Goal: Use online tool/utility

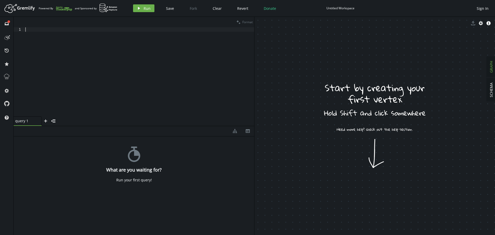
click at [254, 74] on div at bounding box center [139, 76] width 230 height 98
click at [120, 62] on div at bounding box center [139, 76] width 230 height 98
click at [119, 60] on div at bounding box center [139, 76] width 230 height 98
click at [144, 10] on span "Run" at bounding box center [147, 8] width 7 height 5
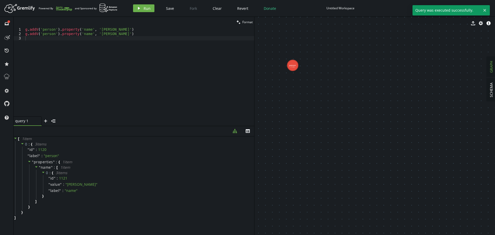
drag, startPoint x: 311, startPoint y: 71, endPoint x: 344, endPoint y: 113, distance: 53.1
drag, startPoint x: 298, startPoint y: 77, endPoint x: 323, endPoint y: 103, distance: 36.3
drag, startPoint x: 307, startPoint y: 97, endPoint x: 337, endPoint y: 113, distance: 34.0
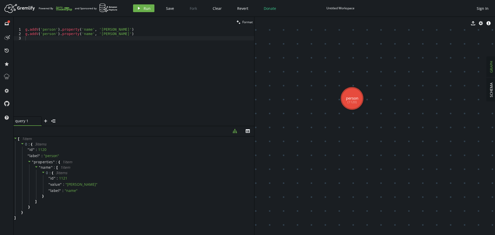
click at [165, 50] on div "g . addV ( 'person' ) . property ( 'name' , '[PERSON_NAME]' ) g . addV ( 'perso…" at bounding box center [139, 76] width 230 height 98
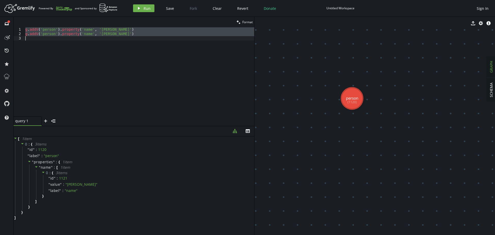
type textarea "g.addV('person').property('name', '[PERSON_NAME]')"
paste textarea
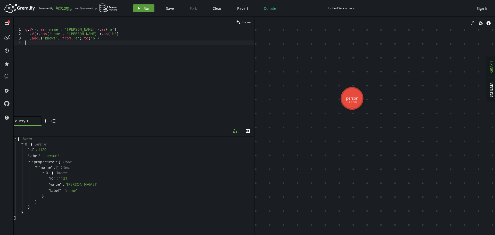
click at [140, 8] on icon "play" at bounding box center [139, 8] width 4 height 4
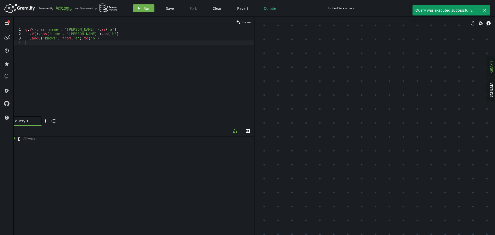
drag, startPoint x: 304, startPoint y: 101, endPoint x: 387, endPoint y: 161, distance: 103.0
drag, startPoint x: 347, startPoint y: 115, endPoint x: 318, endPoint y: 49, distance: 72.8
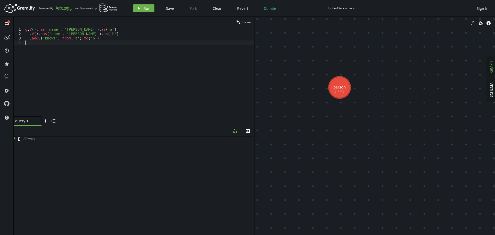
click at [105, 52] on div "g . V ( ) . has ( 'name' , '[PERSON_NAME]' ) . as ( 'a' ) . V ( ) . has ( 'name…" at bounding box center [139, 76] width 230 height 98
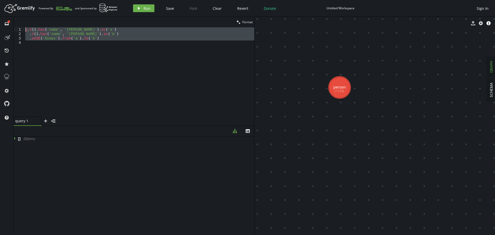
drag, startPoint x: 103, startPoint y: 47, endPoint x: 1, endPoint y: 19, distance: 105.9
click at [1, 19] on div "full-circle inbox history star cog help clean Format 1 2 3 4 g . V ( ) . has ( …" at bounding box center [247, 126] width 495 height 218
type textarea "g.V().has('name', '[PERSON_NAME]').as('a') .V().has('name', '[PERSON_NAME]').as…"
paste textarea
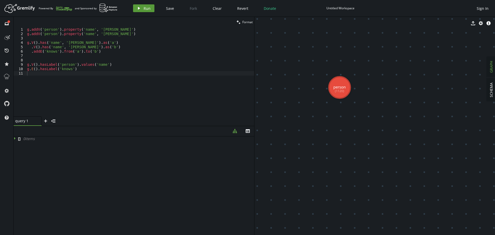
click at [134, 5] on button "play Run" at bounding box center [143, 8] width 21 height 8
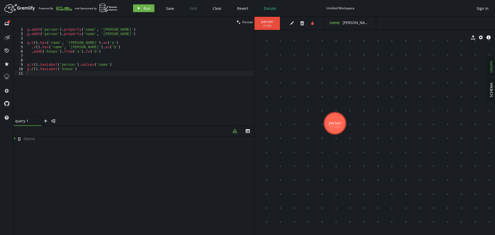
click at [268, 26] on span "( 1120 )" at bounding box center [268, 25] width 8 height 3
click at [171, 56] on div "g . addV ( 'person' ) . property ( 'name' , '[PERSON_NAME]' ) g . addV ( 'perso…" at bounding box center [140, 76] width 228 height 98
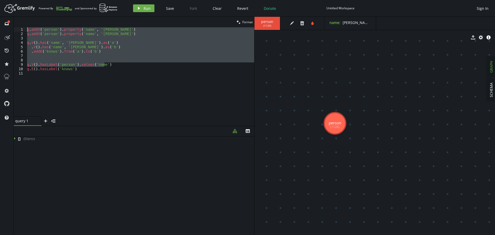
drag, startPoint x: 163, startPoint y: 66, endPoint x: -7, endPoint y: 21, distance: 176.1
click at [0, 21] on html "Artboard Created with Sketch. Powered By and Sponsored by play Run Save Fork Cl…" at bounding box center [247, 117] width 495 height 235
type textarea "g.addV('person').property('name', '[PERSON_NAME]') g.addV('person').property('n…"
click at [110, 56] on div "g . addV ( 'person' ) . property ( 'name' , '[PERSON_NAME]' ) g . addV ( 'perso…" at bounding box center [140, 71] width 228 height 89
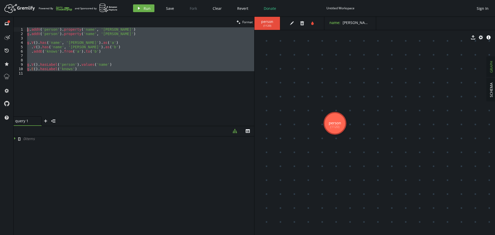
drag, startPoint x: 107, startPoint y: 75, endPoint x: -23, endPoint y: 16, distance: 143.1
click at [0, 16] on html "Artboard Created with Sketch. Powered By and Sponsored by play Run Save Fork Cl…" at bounding box center [247, 117] width 495 height 235
click at [85, 43] on div "g . addV ( 'person' ) . property ( 'name' , '[PERSON_NAME]' ) g . addV ( 'perso…" at bounding box center [140, 71] width 228 height 89
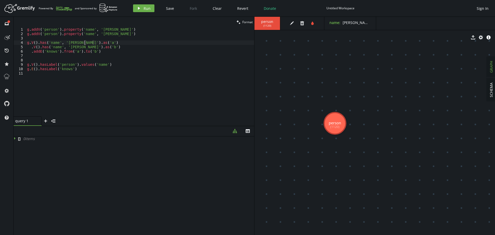
type textarea "g.E().hasLabel('knows')"
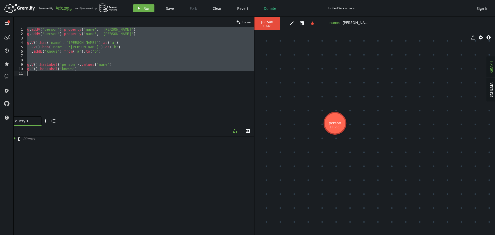
paste textarea
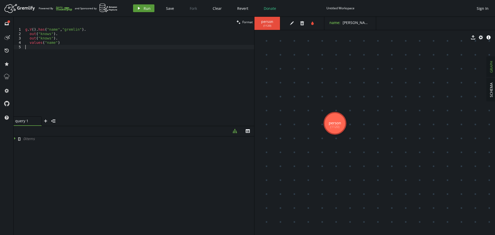
click at [140, 10] on icon "play" at bounding box center [139, 8] width 4 height 4
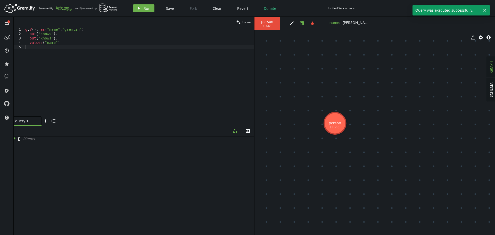
click at [304, 25] on icon "trash" at bounding box center [302, 23] width 4 height 4
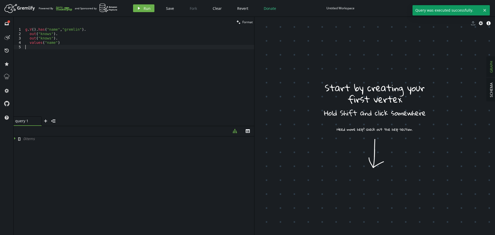
click at [104, 82] on div "g . V ( ) . has ( "name" , "gremlin" ) . out ( "knows" ) . out ( "knows" ) . va…" at bounding box center [139, 76] width 230 height 98
type textarea "values("name")"
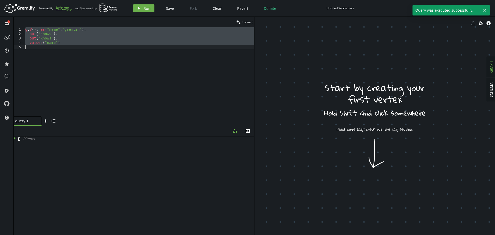
paste textarea
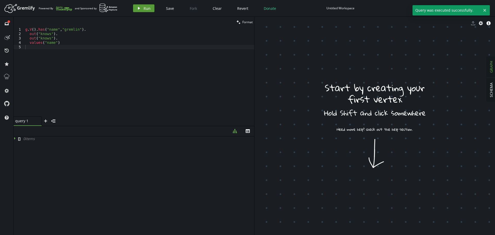
click at [139, 11] on button "play Run" at bounding box center [143, 8] width 21 height 8
click at [205, 58] on div "g . V ( ) . has ( "name" , "gremlin" ) . out ( "knows" ) . out ( "knows" ) . va…" at bounding box center [139, 76] width 230 height 98
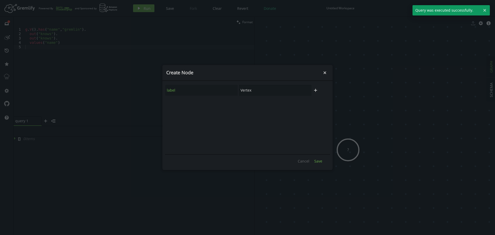
click at [315, 161] on span "Save" at bounding box center [318, 161] width 8 height 5
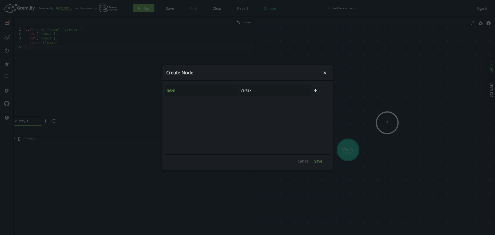
click at [323, 160] on button "Save" at bounding box center [318, 161] width 13 height 8
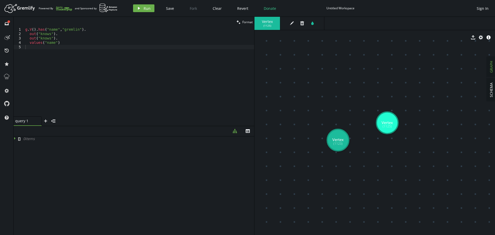
drag, startPoint x: 357, startPoint y: 144, endPoint x: 304, endPoint y: 133, distance: 53.8
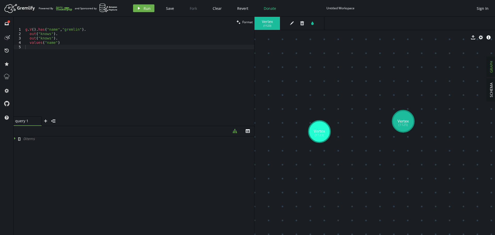
drag, startPoint x: 316, startPoint y: 133, endPoint x: 331, endPoint y: 130, distance: 15.6
drag, startPoint x: 331, startPoint y: 129, endPoint x: 378, endPoint y: 123, distance: 47.1
click at [337, 131] on body "Artboard Created with Sketch. Powered By and Sponsored by play Run Save Fork Cl…" at bounding box center [247, 117] width 495 height 235
drag, startPoint x: 330, startPoint y: 131, endPoint x: 366, endPoint y: 128, distance: 35.7
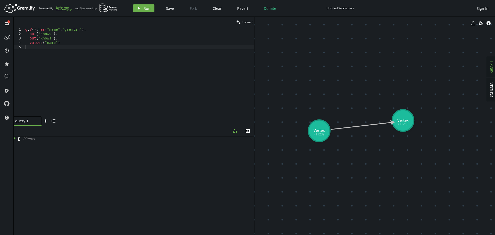
drag, startPoint x: 330, startPoint y: 129, endPoint x: 393, endPoint y: 122, distance: 63.8
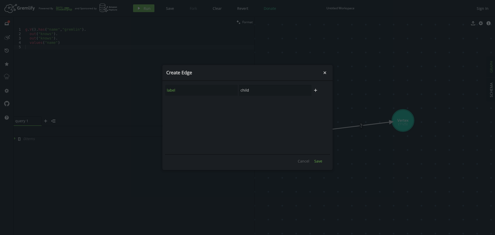
click at [315, 157] on button "Save" at bounding box center [318, 161] width 13 height 8
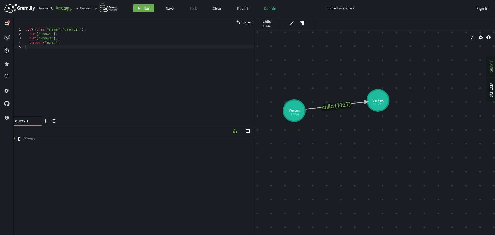
drag, startPoint x: 352, startPoint y: 167, endPoint x: 335, endPoint y: 154, distance: 21.3
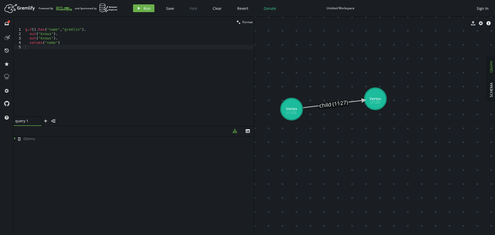
drag, startPoint x: 326, startPoint y: 140, endPoint x: 329, endPoint y: 141, distance: 3.3
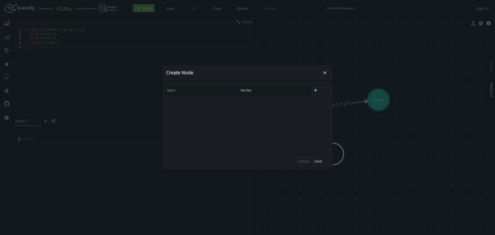
click at [333, 153] on body "Artboard Created with Sketch. Powered By and Sponsored by play Run Save Fork Cl…" at bounding box center [247, 117] width 495 height 235
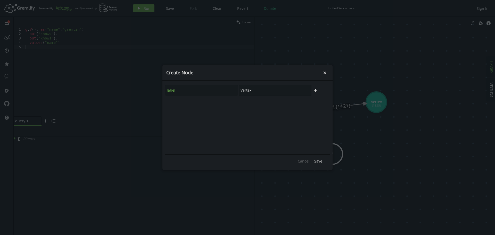
drag, startPoint x: 318, startPoint y: 162, endPoint x: 355, endPoint y: 170, distance: 38.4
click at [317, 162] on span "Save" at bounding box center [318, 161] width 8 height 5
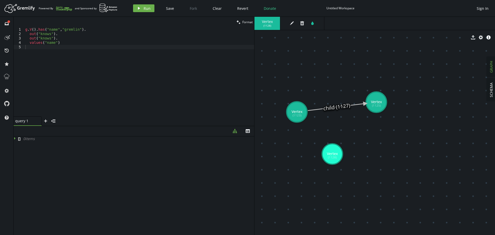
click at [408, 161] on body "Artboard Created with Sketch. Powered By and Sponsored by play Run Save Fork Cl…" at bounding box center [247, 117] width 495 height 235
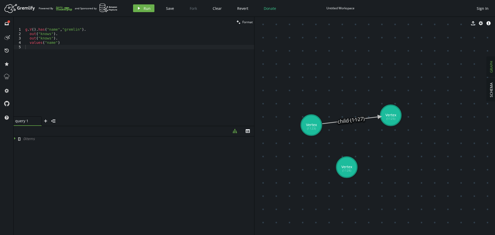
drag, startPoint x: 304, startPoint y: 121, endPoint x: 311, endPoint y: 127, distance: 9.1
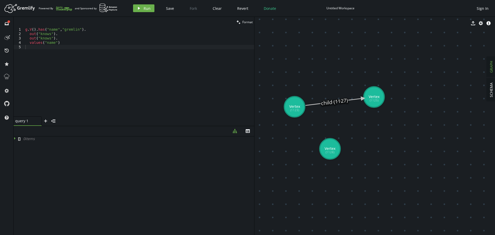
drag, startPoint x: 311, startPoint y: 127, endPoint x: 301, endPoint y: 116, distance: 14.8
drag, startPoint x: 299, startPoint y: 116, endPoint x: 333, endPoint y: 154, distance: 50.8
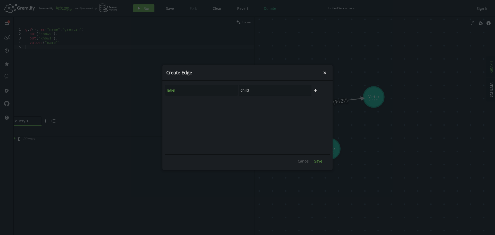
click at [320, 159] on span "Save" at bounding box center [318, 161] width 8 height 5
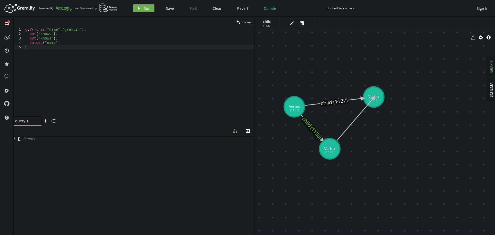
drag, startPoint x: 340, startPoint y: 145, endPoint x: 374, endPoint y: 98, distance: 58.6
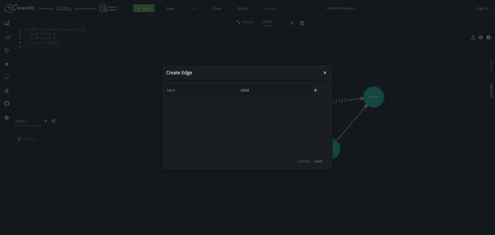
click at [322, 159] on button "Save" at bounding box center [318, 161] width 13 height 8
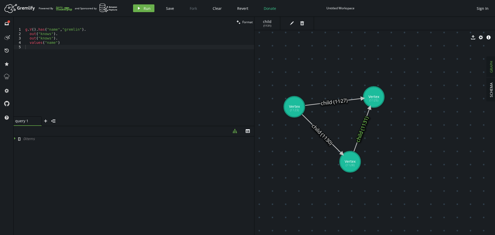
drag, startPoint x: 344, startPoint y: 154, endPoint x: 348, endPoint y: 166, distance: 12.6
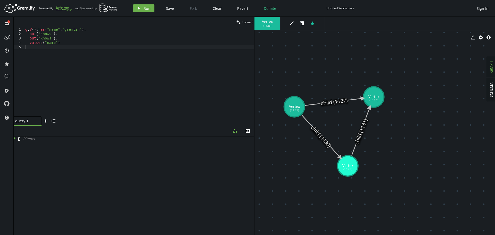
click at [233, 47] on div "g . V ( ) . has ( "name" , "gremlin" ) . out ( "knows" ) . out ( "knows" ) . va…" at bounding box center [139, 76] width 230 height 98
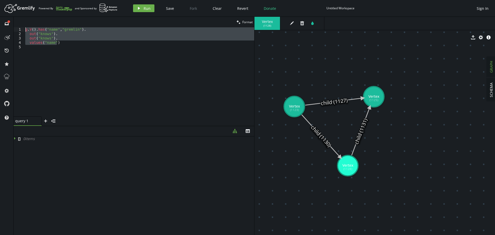
drag, startPoint x: 133, startPoint y: 39, endPoint x: -33, endPoint y: 16, distance: 167.2
click at [0, 16] on html "Artboard Created with Sketch. Powered By and Sponsored by play Run Save Fork Cl…" at bounding box center [247, 117] width 495 height 235
type textarea "g.V().has("name","gremlin"). out("knows")."
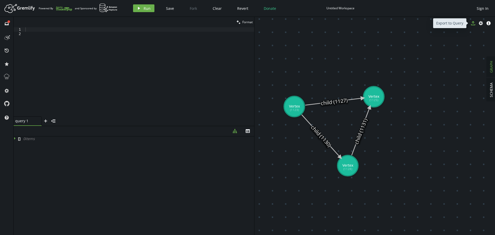
click at [473, 21] on button "export" at bounding box center [473, 23] width 8 height 8
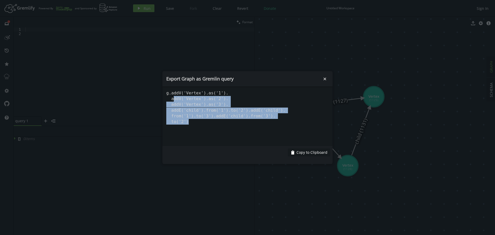
drag, startPoint x: 196, startPoint y: 125, endPoint x: 289, endPoint y: 150, distance: 96.8
click at [172, 101] on pre "g.addV('Vertex').as('1'). addV('Vertex').as('2'). addV('Vertex').as('3'). addE(…" at bounding box center [247, 116] width 170 height 59
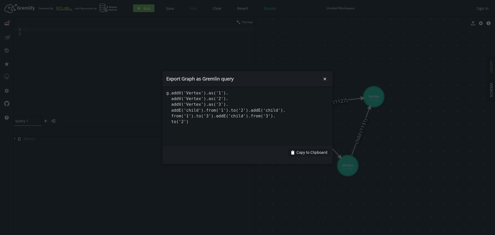
click at [312, 158] on div "clipboard Copy to Clipboard" at bounding box center [247, 152] width 170 height 13
click at [308, 152] on span "Copy to Clipboard" at bounding box center [312, 152] width 31 height 5
click at [329, 80] on div "Export Graph as Gremlin query small-cross" at bounding box center [247, 79] width 170 height 16
click at [329, 80] on button "small-cross" at bounding box center [325, 79] width 8 height 8
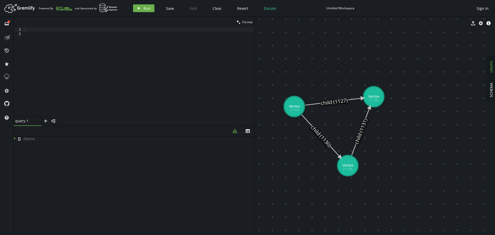
click at [40, 39] on div at bounding box center [139, 76] width 230 height 98
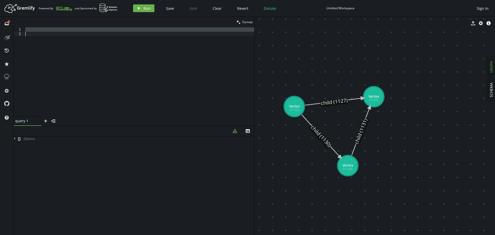
paste textarea "to('2')"
type textarea "to('2')"
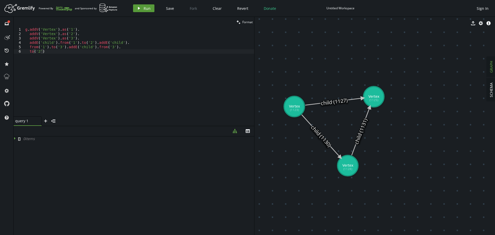
click at [138, 9] on icon "button" at bounding box center [139, 8] width 2 height 3
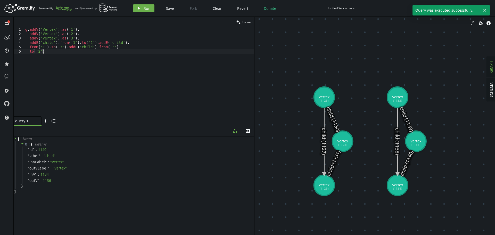
drag, startPoint x: 49, startPoint y: 54, endPoint x: 2, endPoint y: 52, distance: 47.5
click at [2, 52] on div "full-circle inbox history star cog help clean Format to('2') 1 2 3 4 5 6 g . ad…" at bounding box center [247, 126] width 495 height 218
click at [142, 9] on button "play Run" at bounding box center [143, 8] width 21 height 8
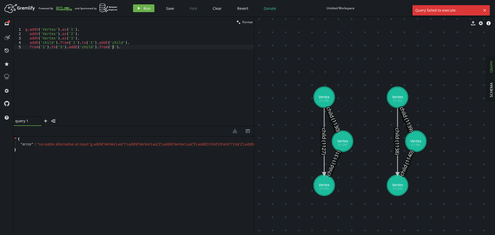
click at [183, 80] on div "g . addV ( 'Vertex' ) . as ( '1' ) . addV ( 'Vertex' ) . as ( '2' ) . addV ( 'V…" at bounding box center [139, 76] width 230 height 98
type textarea "addE('child').from('1').to('2').addE('child'). from('1').to('3').addE('child').…"
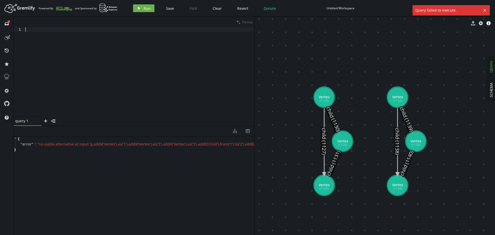
click at [197, 62] on div at bounding box center [139, 76] width 230 height 98
paste textarea "to('2')"
type textarea "to('2')"
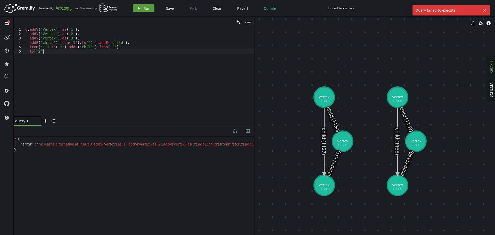
click at [139, 9] on icon "play" at bounding box center [139, 8] width 4 height 4
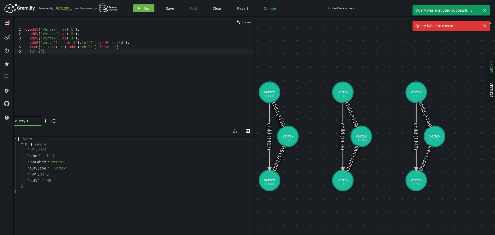
drag, startPoint x: 377, startPoint y: 58, endPoint x: 328, endPoint y: 54, distance: 49.1
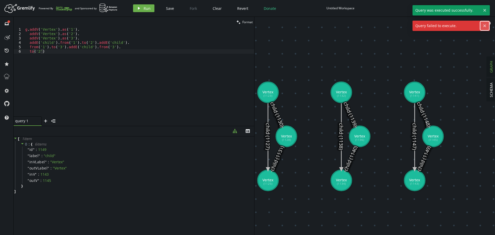
click at [485, 27] on icon "cross" at bounding box center [485, 26] width 4 height 4
drag, startPoint x: 468, startPoint y: 41, endPoint x: 465, endPoint y: 40, distance: 3.0
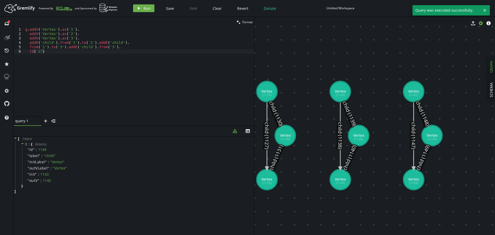
click at [481, 25] on icon "button" at bounding box center [481, 23] width 4 height 4
click at [479, 22] on icon "cog" at bounding box center [481, 23] width 4 height 4
click at [492, 95] on span "SCHEMA" at bounding box center [491, 90] width 5 height 15
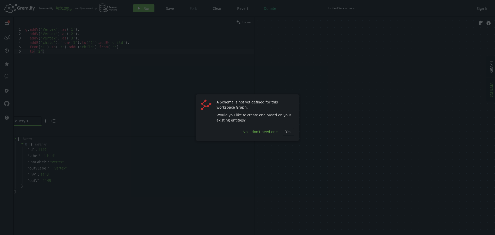
click at [266, 133] on span "No, I don't need one" at bounding box center [260, 131] width 35 height 5
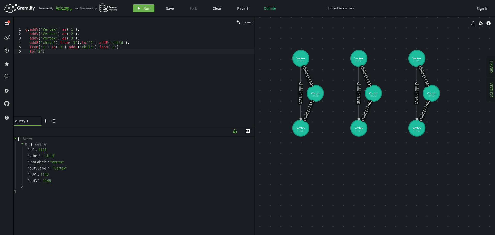
click at [489, 91] on span "SCHEMA" at bounding box center [491, 90] width 5 height 15
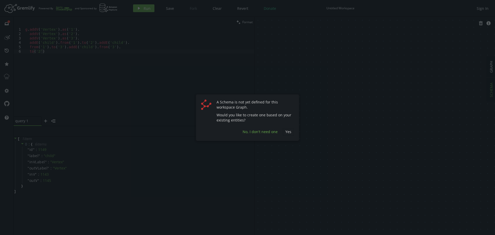
click at [266, 133] on span "No, I don't need one" at bounding box center [260, 131] width 35 height 5
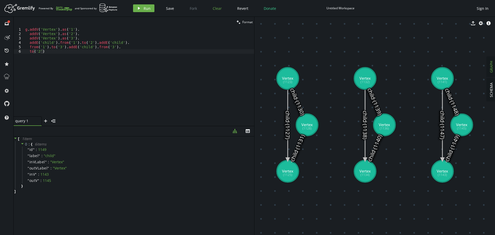
click at [218, 9] on span "Clear" at bounding box center [217, 8] width 9 height 5
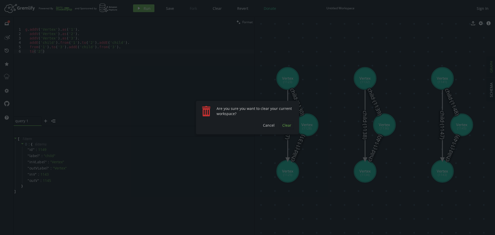
click at [284, 126] on span "Clear" at bounding box center [286, 125] width 9 height 5
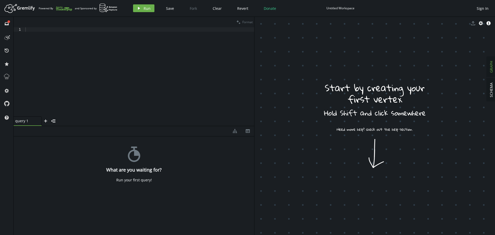
click at [176, 74] on div at bounding box center [139, 76] width 230 height 98
paste textarea "to('2')"
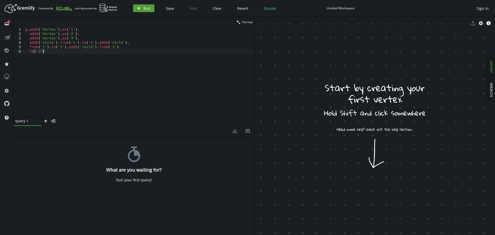
click at [145, 8] on span "Run" at bounding box center [147, 8] width 7 height 5
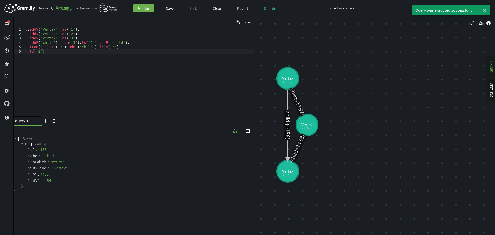
scroll to position [0, 1]
drag, startPoint x: 370, startPoint y: 102, endPoint x: 370, endPoint y: 104, distance: 2.6
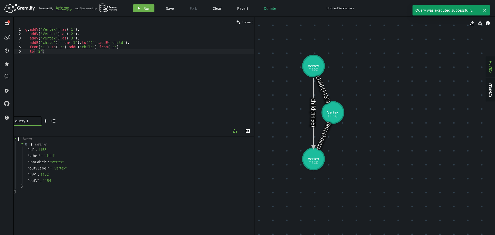
drag, startPoint x: 338, startPoint y: 135, endPoint x: 347, endPoint y: 131, distance: 10.4
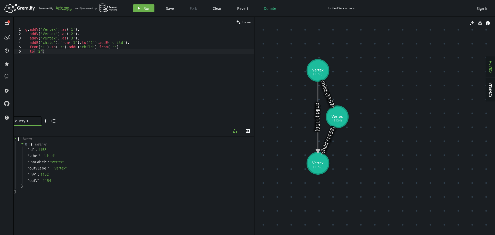
click at [103, 80] on div "g . addV ( 'Vertex' ) . as ( '1' ) . addV ( 'Vertex' ) . as ( '2' ) . addV ( 'V…" at bounding box center [139, 76] width 230 height 98
click at [68, 29] on div "g . addV ( 'Vertex' ) . as ( '1' ) . addV ( 'Vertex' ) . as ( '2' ) . addV ( 'V…" at bounding box center [139, 76] width 230 height 98
drag, startPoint x: 92, startPoint y: 43, endPoint x: 110, endPoint y: 54, distance: 21.1
click at [93, 43] on div "g . addV ( 'Vertex' ) . as ( '1' ) . addV ( 'Vertex' ) . as ( '2' ) . addV ( 'V…" at bounding box center [139, 76] width 230 height 98
click at [110, 56] on div "g . addV ( 'Vertex' ) . as ( '1' ) . addV ( 'Vertex' ) . as ( '2' ) . addV ( 'V…" at bounding box center [139, 76] width 230 height 98
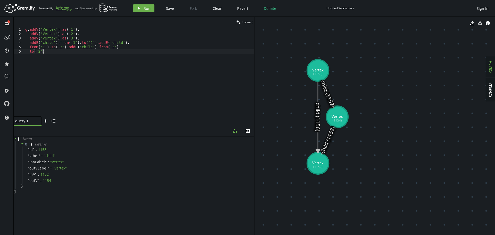
drag, startPoint x: 90, startPoint y: 64, endPoint x: 126, endPoint y: 69, distance: 36.0
drag, startPoint x: 69, startPoint y: 47, endPoint x: 62, endPoint y: 46, distance: 6.8
click at [69, 47] on div "g . addV ( 'Vertex' ) . as ( '1' ) . addV ( 'Vertex' ) . as ( '2' ) . addV ( 'V…" at bounding box center [139, 76] width 230 height 98
click at [50, 42] on div "g . addV ( 'Vertex' ) . as ( '1' ) . addV ( 'Vertex' ) . as ( '2' ) . addV ( 'V…" at bounding box center [139, 76] width 230 height 98
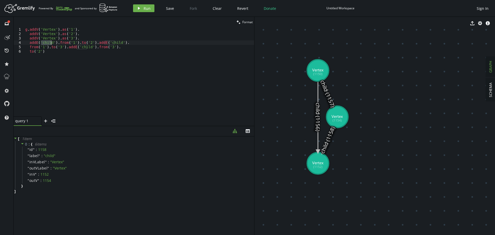
paste textarea "provideVoice"
click at [123, 44] on div "g . addV ( 'Vertex' ) . as ( '1' ) . addV ( 'Vertex' ) . as ( '2' ) . addV ( 'V…" at bounding box center [139, 76] width 230 height 98
click at [106, 83] on div "g . addV ( 'Vertex' ) . as ( '1' ) . addV ( 'Vertex' ) . as ( '2' ) . addV ( 'V…" at bounding box center [139, 76] width 230 height 98
click at [123, 44] on div "g . addV ( 'Vertex' ) . as ( '1' ) . addV ( 'Vertex' ) . as ( '2' ) . addV ( 'V…" at bounding box center [139, 76] width 230 height 98
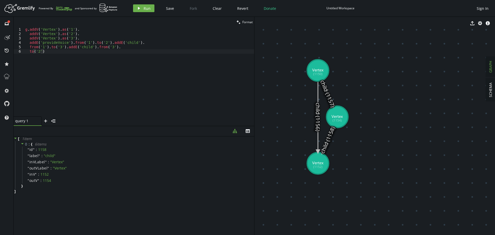
type textarea "addE('provideVoice').from('1').to('2').addE('child')."
click at [123, 44] on div "g . addV ( 'Vertex' ) . as ( '1' ) . addV ( 'Vertex' ) . as ( '2' ) . addV ( 'V…" at bounding box center [139, 76] width 230 height 98
click at [142, 9] on button "play Run" at bounding box center [143, 8] width 21 height 8
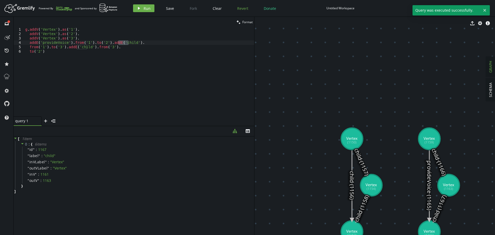
drag, startPoint x: 291, startPoint y: 51, endPoint x: 240, endPoint y: 6, distance: 67.8
click at [240, 6] on div "Artboard Created with Sketch. Powered By and Sponsored by play Run Save Fork Cl…" at bounding box center [247, 117] width 495 height 235
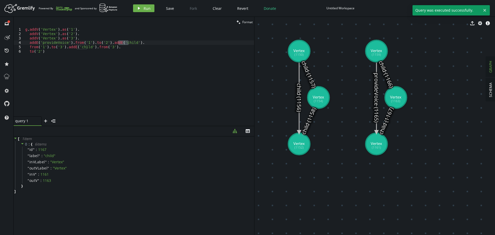
drag, startPoint x: 332, startPoint y: 64, endPoint x: 335, endPoint y: 65, distance: 3.8
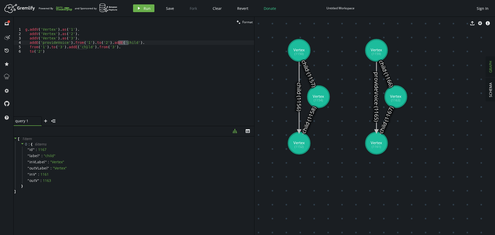
drag, startPoint x: 334, startPoint y: 37, endPoint x: 272, endPoint y: 54, distance: 64.7
drag, startPoint x: 273, startPoint y: 30, endPoint x: 324, endPoint y: 161, distance: 141.3
click at [332, 59] on body "Artboard Created with Sketch. Powered By and Sponsored by play Run Save Fork Cl…" at bounding box center [247, 117] width 495 height 235
click at [218, 9] on span "Clear" at bounding box center [217, 8] width 9 height 5
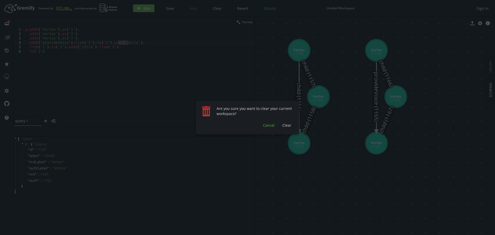
click at [271, 126] on span "Cancel" at bounding box center [269, 125] width 12 height 5
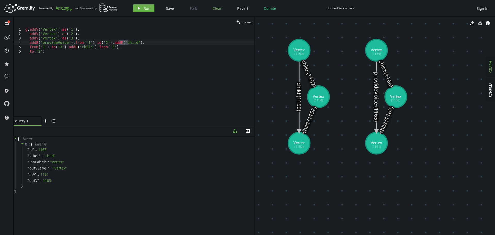
click at [221, 10] on button "Clear" at bounding box center [217, 8] width 17 height 8
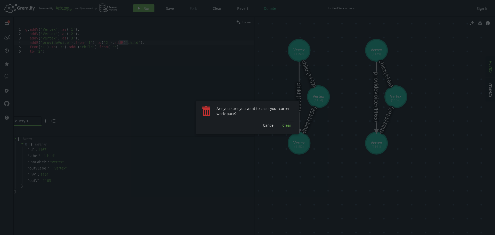
click at [289, 126] on span "Clear" at bounding box center [286, 125] width 9 height 5
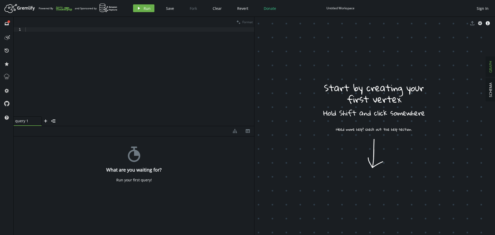
click at [188, 41] on div at bounding box center [139, 76] width 230 height 98
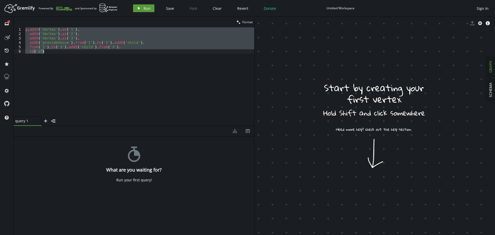
click at [139, 10] on icon "play" at bounding box center [139, 8] width 4 height 4
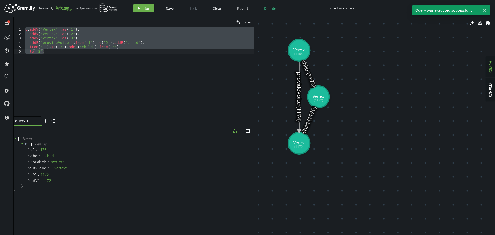
drag, startPoint x: 356, startPoint y: 92, endPoint x: 379, endPoint y: 102, distance: 25.4
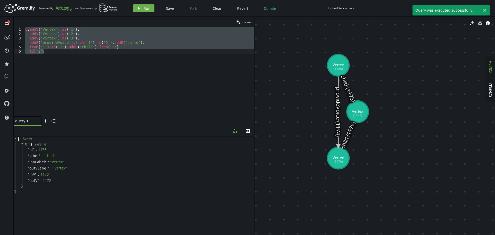
drag, startPoint x: 330, startPoint y: 92, endPoint x: 375, endPoint y: 108, distance: 48.3
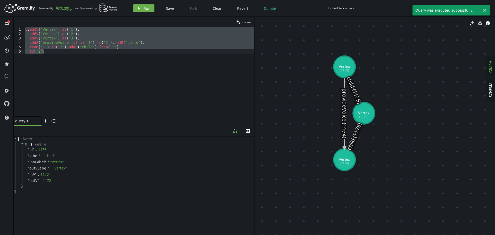
click at [150, 61] on div "g . addV ( 'Vertex' ) . as ( '1' ) . addV ( 'Vertex' ) . as ( '2' ) . addV ( 'V…" at bounding box center [139, 71] width 230 height 89
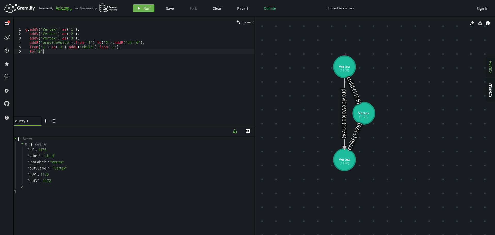
click at [50, 31] on div "g . addV ( 'Vertex' ) . as ( '1' ) . addV ( 'Vertex' ) . as ( '2' ) . addV ( 'V…" at bounding box center [139, 76] width 230 height 98
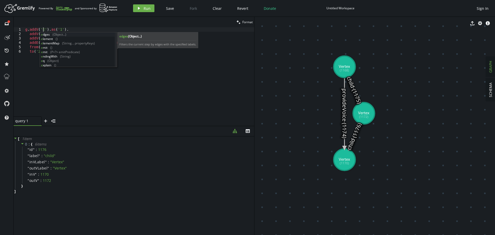
scroll to position [0, 22]
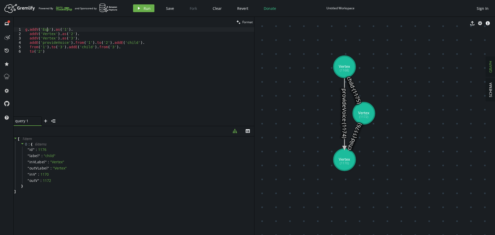
click at [43, 29] on div "g . addV ( 'Eqp' ) . as ( '1' ) . addV ( 'Vertex' ) . as ( '2' ) . addV ( 'Vert…" at bounding box center [139, 76] width 230 height 98
click at [46, 33] on div "g . addV ( 'Eqp' ) . as ( '1' ) . addV ( 'Vertex' ) . as ( '2' ) . addV ( 'Vert…" at bounding box center [139, 76] width 230 height 98
paste textarea "Eqp"
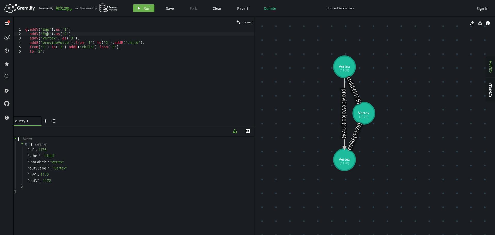
click at [47, 36] on div "g . addV ( 'Eqp' ) . as ( '1' ) . addV ( 'Eqp' ) . as ( '2' ) . addV ( 'Vertex'…" at bounding box center [139, 76] width 230 height 98
paste textarea "Eqp"
click at [61, 30] on div "g . addV ( 'Eqp' ) . as ( '1' ) . addV ( 'Eqp' ) . as ( '2' ) . addV ( 'Eqp' ) …" at bounding box center [139, 76] width 230 height 98
click at [77, 34] on div "g . addV ( 'Eqp' ) . as ( '1' ) . addV ( 'Eqp' ) . as ( '2' ) . addV ( 'Eqp' ) …" at bounding box center [139, 76] width 230 height 98
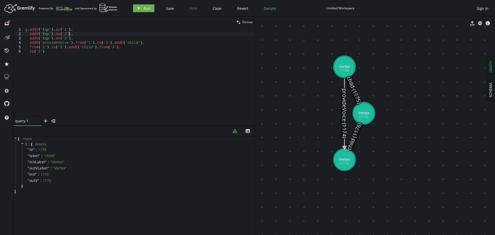
click at [108, 81] on div "g . addV ( 'Eqp' ) . as ( '1' ) . addV ( 'Eqp' ) . as ( '2' ) . addV ( 'Eqp' ) …" at bounding box center [139, 76] width 230 height 98
type textarea "from('1').to('3').addE('child').from('3'). to('2')"
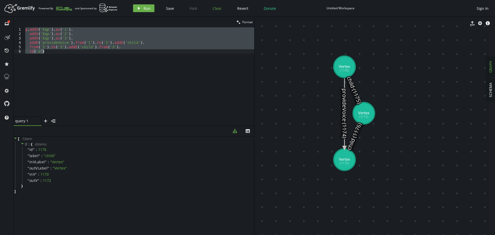
click at [219, 9] on span "Clear" at bounding box center [217, 8] width 9 height 5
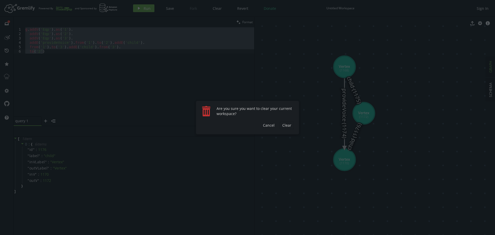
click at [287, 131] on div "trash Are you sure you want to clear your current workspace? Clear Cancel" at bounding box center [247, 118] width 103 height 34
click at [286, 128] on button "Clear" at bounding box center [287, 125] width 14 height 8
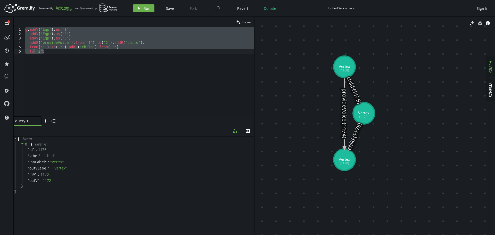
click at [103, 53] on div "g . addV ( 'Eqp' ) . as ( '1' ) . addV ( 'Eqp' ) . as ( '2' ) . addV ( 'Eqp' ) …" at bounding box center [139, 71] width 230 height 89
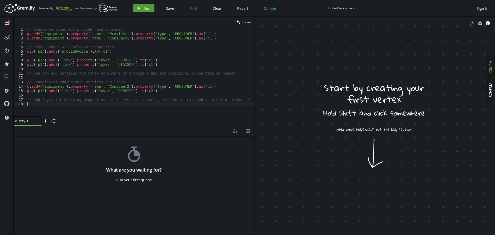
click at [143, 8] on button "play Run" at bounding box center [143, 8] width 21 height 8
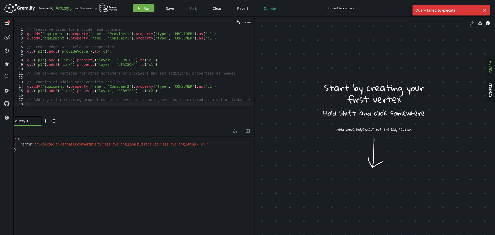
type textarea "g.V('p1').addE('link').property('layer', 'LIAISON').to('c1')"
click at [183, 65] on div "// Create vertices for provider and consumer g . addV ( 'equipment' ) . propert…" at bounding box center [140, 76] width 228 height 98
click at [106, 95] on div "// Create vertices for provider and consumer g . addV ( 'equipment' ) . propert…" at bounding box center [140, 76] width 228 height 98
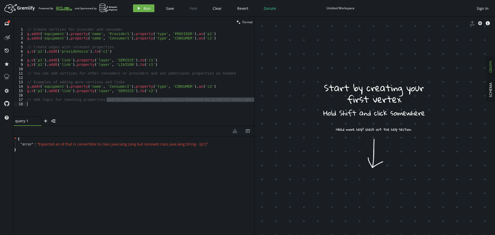
drag, startPoint x: 107, startPoint y: 100, endPoint x: 214, endPoint y: 73, distance: 110.9
click at [115, 111] on div "// Create vertices for provider and consumer g . addV ( 'equipment' ) . propert…" at bounding box center [140, 76] width 228 height 98
type textarea "// Add logic for checking properties not in svcLnks, assuming svcLnks is mimick…"
click at [67, 43] on div "// Create vertices for provider and consumer g . addV ( 'equipment' ) . propert…" at bounding box center [140, 76] width 228 height 98
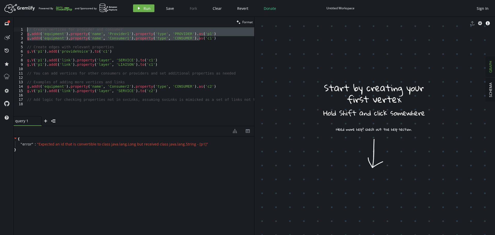
drag, startPoint x: 182, startPoint y: 35, endPoint x: 138, endPoint y: 27, distance: 44.2
click at [0, 28] on html "Artboard Created with Sketch. Powered By and Sponsored by play Run Save Fork Cl…" at bounding box center [247, 117] width 495 height 235
click at [144, 11] on span "Run" at bounding box center [147, 8] width 7 height 5
click at [455, 13] on span "Query failed to execute." at bounding box center [447, 10] width 68 height 10
click at [132, 152] on div "{ " error " : " Expected an id that is convertible to class java.lang.Long but …" at bounding box center [134, 184] width 241 height 96
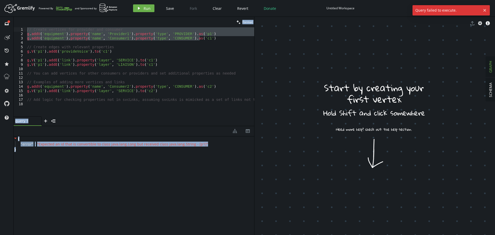
drag, startPoint x: 68, startPoint y: 155, endPoint x: 4, endPoint y: 139, distance: 66.4
click at [4, 139] on div "full-circle inbox history star cog help clean Format // Create vertices for pro…" at bounding box center [247, 126] width 495 height 218
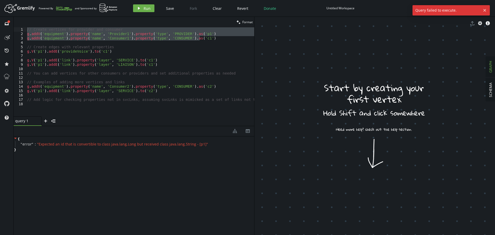
click at [38, 152] on div "{ " error " : " Expected an id that is convertible to class java.lang.Long but …" at bounding box center [134, 184] width 241 height 96
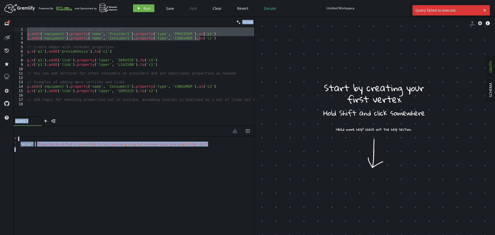
drag, startPoint x: 31, startPoint y: 154, endPoint x: 13, endPoint y: 136, distance: 25.2
click at [13, 136] on div "full-circle inbox history star cog help clean Format // Create vertices for pro…" at bounding box center [247, 126] width 495 height 218
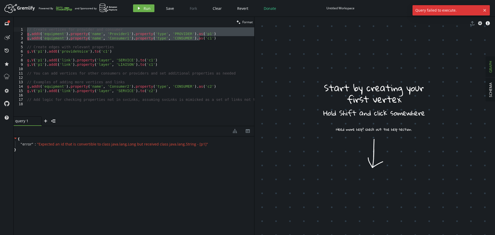
click at [132, 168] on div "{ " error " : " Expected an id that is convertible to class java.lang.Long but …" at bounding box center [134, 184] width 241 height 96
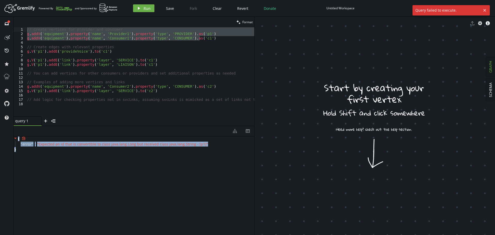
drag, startPoint x: 33, startPoint y: 159, endPoint x: 16, endPoint y: 138, distance: 27.3
click at [16, 138] on div "{ " error " : " Expected an id that is convertible to class java.lang.Long but …" at bounding box center [134, 184] width 241 height 96
copy div "{ " error " : " Expected an id that is convertible to class java.lang.Long but …"
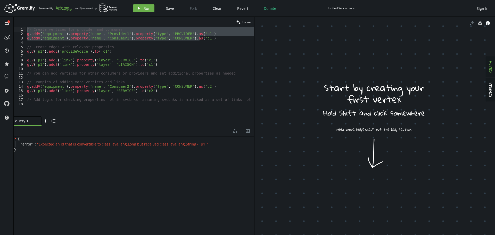
click at [135, 81] on div "// Create vertices for provider and consumer g . addV ( 'equipment' ) . propert…" at bounding box center [140, 76] width 228 height 98
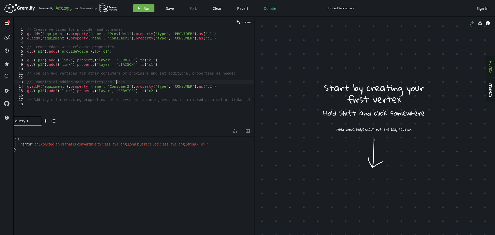
type textarea "// Add logic for checking properties not in svcLnks, assuming svcLnks is mimick…"
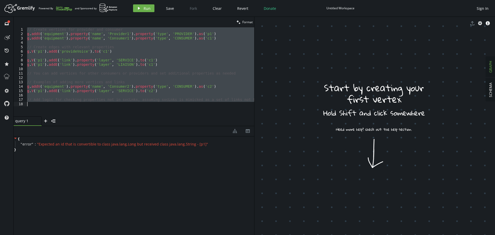
paste textarea
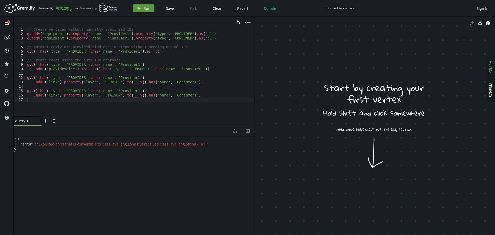
click at [136, 10] on button "play Run" at bounding box center [143, 8] width 21 height 8
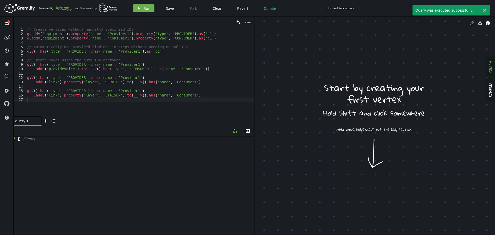
drag, startPoint x: 381, startPoint y: 133, endPoint x: 412, endPoint y: 45, distance: 93.6
drag, startPoint x: 399, startPoint y: 131, endPoint x: 332, endPoint y: 89, distance: 78.9
click at [300, 68] on rect at bounding box center [314, 85] width 156 height 156
drag, startPoint x: 334, startPoint y: 87, endPoint x: 374, endPoint y: 144, distance: 69.1
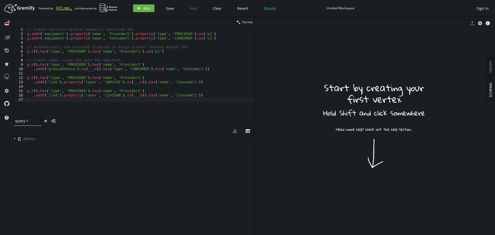
click at [374, 144] on rect at bounding box center [316, 129] width 248 height 248
drag, startPoint x: 351, startPoint y: 128, endPoint x: 340, endPoint y: 133, distance: 11.9
click at [351, 130] on rect at bounding box center [318, 131] width 248 height 248
click at [321, 130] on rect at bounding box center [318, 131] width 248 height 248
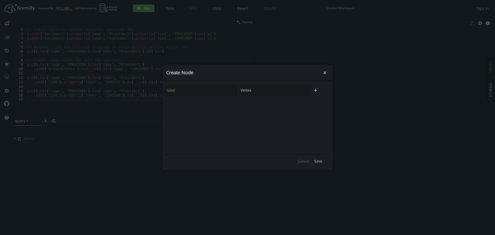
click at [319, 70] on h4 "Create Node" at bounding box center [243, 73] width 155 height 6
click at [325, 74] on icon "small-cross" at bounding box center [324, 72] width 5 height 5
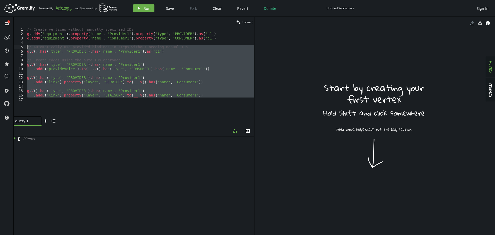
drag, startPoint x: 177, startPoint y: 99, endPoint x: 25, endPoint y: 49, distance: 159.9
click at [25, 49] on div "1 2 3 4 5 6 7 8 9 10 11 12 13 14 15 16 17 // Create vertices without manually s…" at bounding box center [134, 71] width 241 height 89
type textarea "// Automatically use provided bindings in steps without needing manual IDs g.V(…"
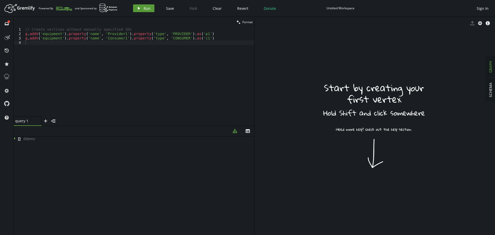
click at [142, 11] on button "play Run" at bounding box center [143, 8] width 21 height 8
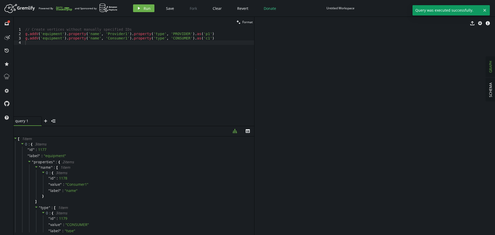
drag, startPoint x: 354, startPoint y: 133, endPoint x: 377, endPoint y: 154, distance: 32.1
click at [380, 158] on rect at bounding box center [318, 131] width 248 height 248
drag, startPoint x: 354, startPoint y: 123, endPoint x: 436, endPoint y: 154, distance: 87.1
click at [451, 158] on rect at bounding box center [203, 10] width 624 height 624
drag, startPoint x: 353, startPoint y: 119, endPoint x: 369, endPoint y: 136, distance: 22.6
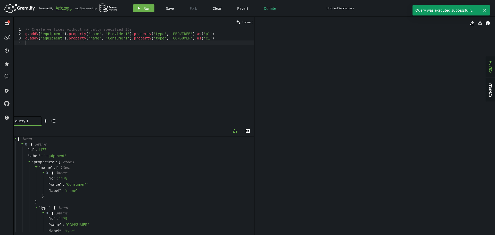
click at [369, 138] on rect at bounding box center [371, 84] width 393 height 393
click at [209, 5] on button "Clear" at bounding box center [217, 8] width 17 height 8
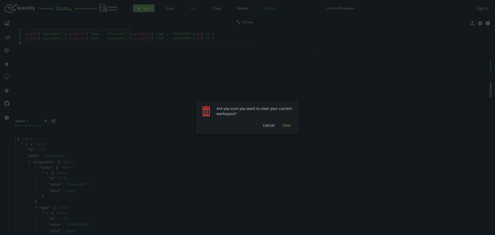
click at [281, 124] on button "Clear" at bounding box center [287, 125] width 14 height 8
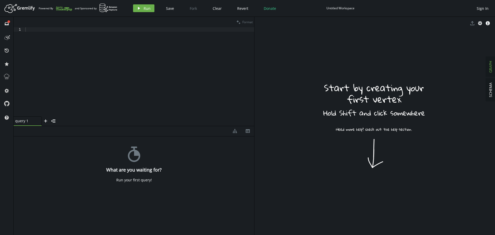
drag, startPoint x: 183, startPoint y: 55, endPoint x: 166, endPoint y: 26, distance: 34.2
click at [182, 55] on div at bounding box center [139, 76] width 230 height 98
click at [134, 31] on div at bounding box center [139, 76] width 230 height 98
drag, startPoint x: 170, startPoint y: 70, endPoint x: 155, endPoint y: 64, distance: 15.9
click at [170, 70] on div at bounding box center [139, 76] width 230 height 98
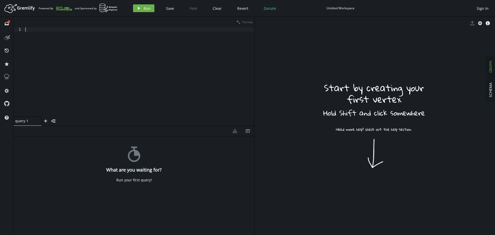
paste textarea "g.addV('equipment').property('name', 'Consumer1').property('type', 'CONSUMER').…"
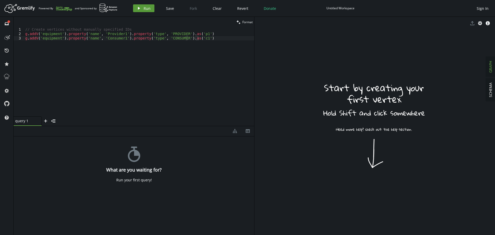
click at [134, 11] on button "play Run" at bounding box center [143, 8] width 21 height 8
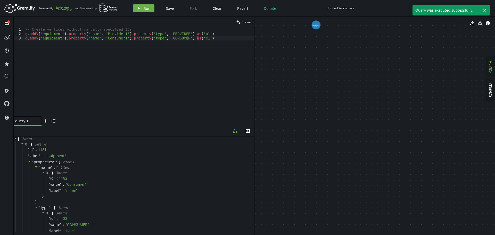
drag, startPoint x: 310, startPoint y: 50, endPoint x: 316, endPoint y: 127, distance: 76.6
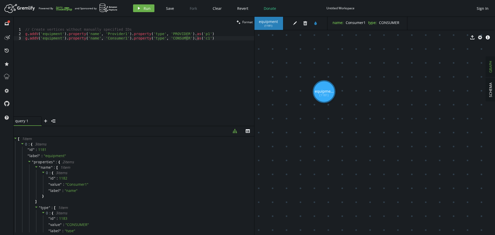
drag, startPoint x: 331, startPoint y: 136, endPoint x: 324, endPoint y: 92, distance: 44.8
drag, startPoint x: 59, startPoint y: 35, endPoint x: 73, endPoint y: 38, distance: 14.5
click at [59, 35] on div "// Create vertices without manually specified IDs g . addV ( 'equipment' ) . pr…" at bounding box center [139, 76] width 230 height 98
click at [59, 39] on div "// Create vertices without manually specified IDs g . addV ( 'equipment1' ) . p…" at bounding box center [139, 76] width 230 height 98
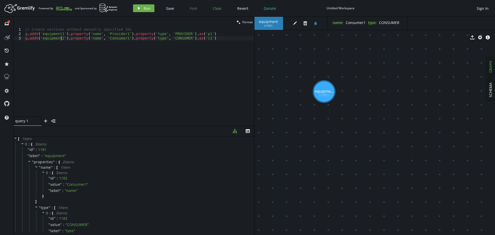
type textarea "g.addV('equipment2').property('name', 'Consumer1').property('type', 'CONSUMER')…"
click at [213, 9] on span "Clear" at bounding box center [217, 8] width 9 height 5
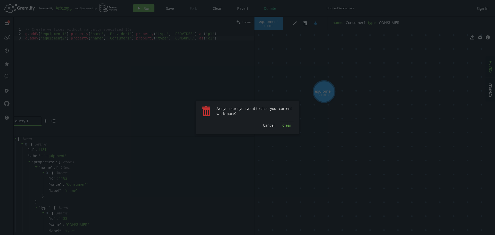
click at [289, 127] on span "Clear" at bounding box center [286, 125] width 9 height 5
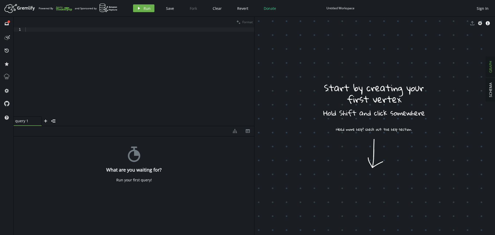
click at [139, 28] on div at bounding box center [139, 76] width 230 height 98
paste textarea "g.addV('equipment').property('name', 'Consumer1').property('type', 'CONSUMER').…"
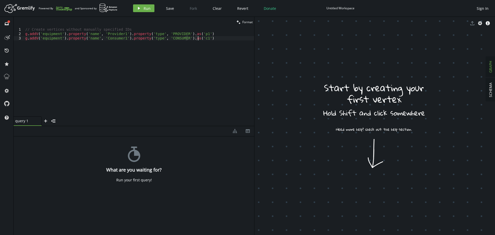
click at [58, 35] on div "// Create vertices without manually specified IDs g . addV ( 'equipment' ) . pr…" at bounding box center [139, 76] width 230 height 98
click at [59, 38] on div "// Create vertices without manually specified IDs g . addV ( 'equipment1' ) . p…" at bounding box center [139, 76] width 230 height 98
click at [139, 10] on icon "play" at bounding box center [139, 8] width 4 height 4
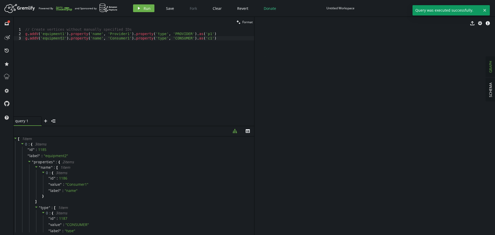
drag, startPoint x: 408, startPoint y: 185, endPoint x: 294, endPoint y: 78, distance: 156.6
click at [294, 78] on rect at bounding box center [304, 96] width 156 height 156
drag, startPoint x: 308, startPoint y: 89, endPoint x: 332, endPoint y: 111, distance: 33.0
click at [312, 92] on rect at bounding box center [305, 97] width 156 height 156
drag, startPoint x: 367, startPoint y: 141, endPoint x: 343, endPoint y: 169, distance: 36.6
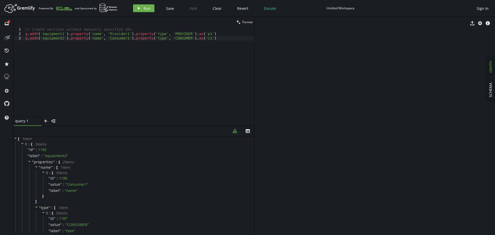
click at [343, 223] on rect at bounding box center [120, 95] width 624 height 624
drag, startPoint x: 322, startPoint y: 117, endPoint x: 350, endPoint y: 162, distance: 52.7
click at [357, 189] on rect at bounding box center [122, 97] width 624 height 624
drag, startPoint x: 369, startPoint y: 175, endPoint x: 367, endPoint y: 163, distance: 12.5
click at [395, 196] on rect at bounding box center [157, 170] width 624 height 624
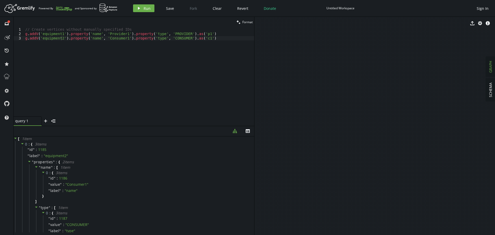
drag, startPoint x: 402, startPoint y: 191, endPoint x: 409, endPoint y: 198, distance: 9.5
drag, startPoint x: 419, startPoint y: 209, endPoint x: 399, endPoint y: 186, distance: 30.9
drag, startPoint x: 424, startPoint y: 198, endPoint x: 392, endPoint y: 174, distance: 39.6
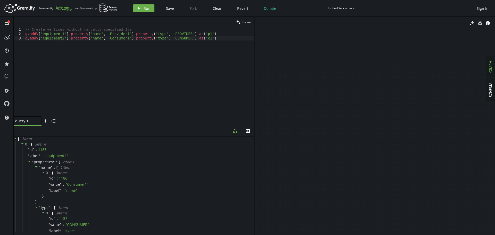
drag, startPoint x: 389, startPoint y: 148, endPoint x: 421, endPoint y: 149, distance: 32.5
drag, startPoint x: 345, startPoint y: 137, endPoint x: 339, endPoint y: 94, distance: 43.7
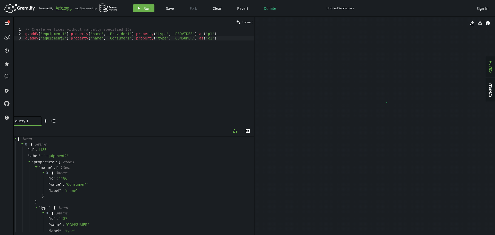
drag, startPoint x: 360, startPoint y: 131, endPoint x: 310, endPoint y: 84, distance: 68.6
drag, startPoint x: 290, startPoint y: 120, endPoint x: 302, endPoint y: 112, distance: 14.8
drag, startPoint x: 292, startPoint y: 111, endPoint x: 392, endPoint y: 111, distance: 99.6
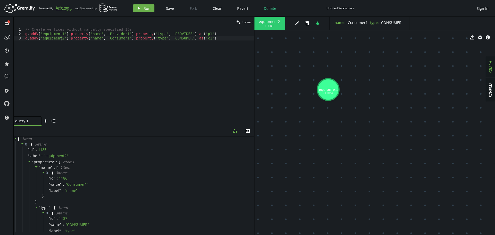
drag, startPoint x: 311, startPoint y: 83, endPoint x: 327, endPoint y: 88, distance: 17.5
click at [26, 40] on div "// Create vertices without manually specified IDs g . addV ( 'equipment1' ) . p…" at bounding box center [139, 76] width 230 height 98
type textarea "// Create vertices without manually specified IDs g.addV('equipment1').property…"
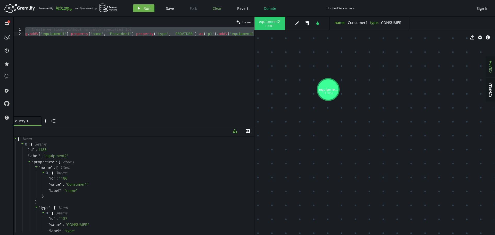
click at [214, 10] on span "Clear" at bounding box center [217, 8] width 9 height 5
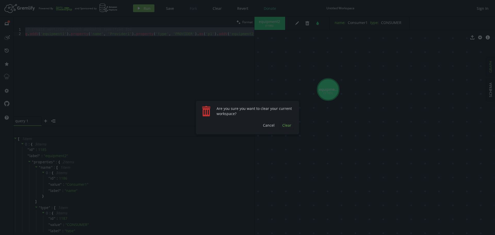
click at [283, 127] on span "Clear" at bounding box center [286, 125] width 9 height 5
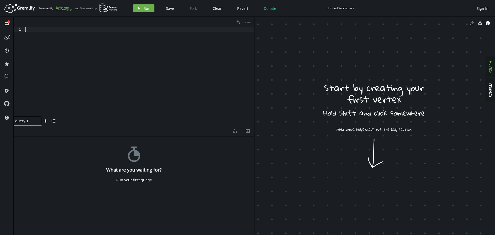
click at [139, 41] on div at bounding box center [139, 75] width 230 height 96
paste textarea "g.addV('equipment1').property('name', 'Provider1').property('type', 'PROVIDER')…"
type textarea "g.addV('equipment1').property('name', 'Provider1').property('type', 'PROVIDER')…"
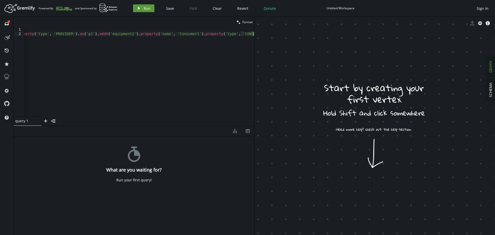
click at [137, 6] on icon "play" at bounding box center [139, 8] width 4 height 4
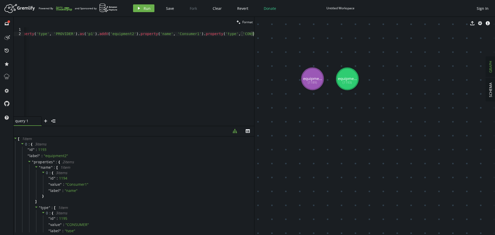
click at [125, 87] on div "// Create vertices without manually specified IDs g . addV ( 'equipment1' ) . p…" at bounding box center [79, 75] width 349 height 96
paste textarea "g.V().has('type', 'PROVIDER').has('name', 'Provider1').as('p1')"
type textarea "g.V().has('type', 'PROVIDER').has('name', 'Provider1').as('p1')"
click at [138, 8] on icon "button" at bounding box center [139, 8] width 2 height 3
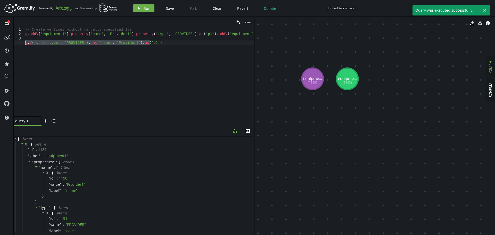
drag, startPoint x: 156, startPoint y: 42, endPoint x: -21, endPoint y: 42, distance: 176.9
click at [0, 42] on html "Artboard Created with Sketch. Powered By and Sponsored by play Run Save Fork Cl…" at bounding box center [247, 117] width 495 height 235
click at [146, 9] on span "Run" at bounding box center [147, 8] width 7 height 5
drag, startPoint x: 319, startPoint y: 80, endPoint x: 301, endPoint y: 82, distance: 17.9
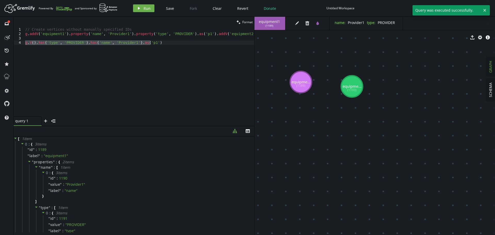
drag, startPoint x: 345, startPoint y: 81, endPoint x: 352, endPoint y: 87, distance: 9.3
